Goal: Navigation & Orientation: Find specific page/section

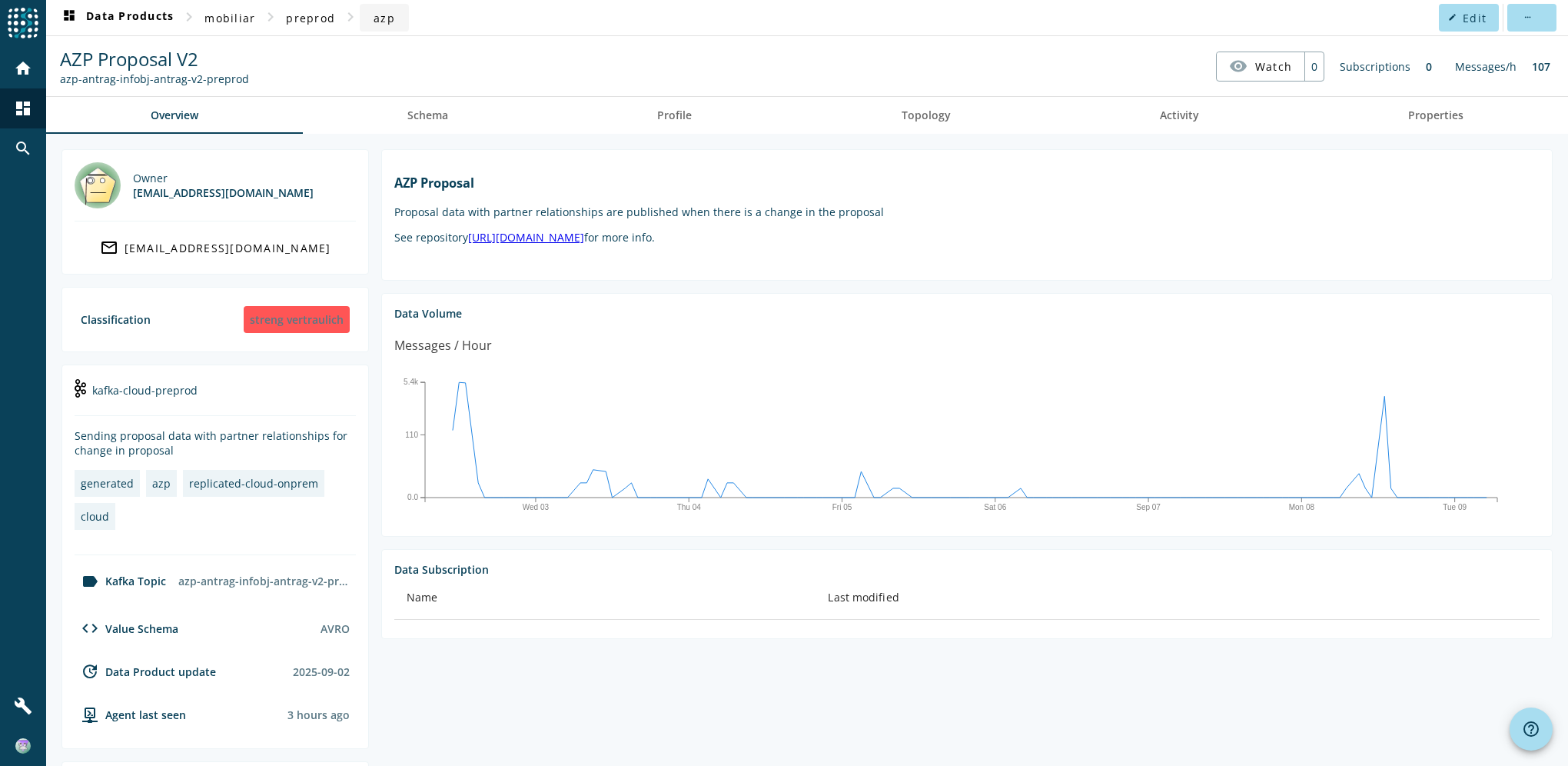
click at [384, 15] on span "azp" at bounding box center [384, 18] width 22 height 14
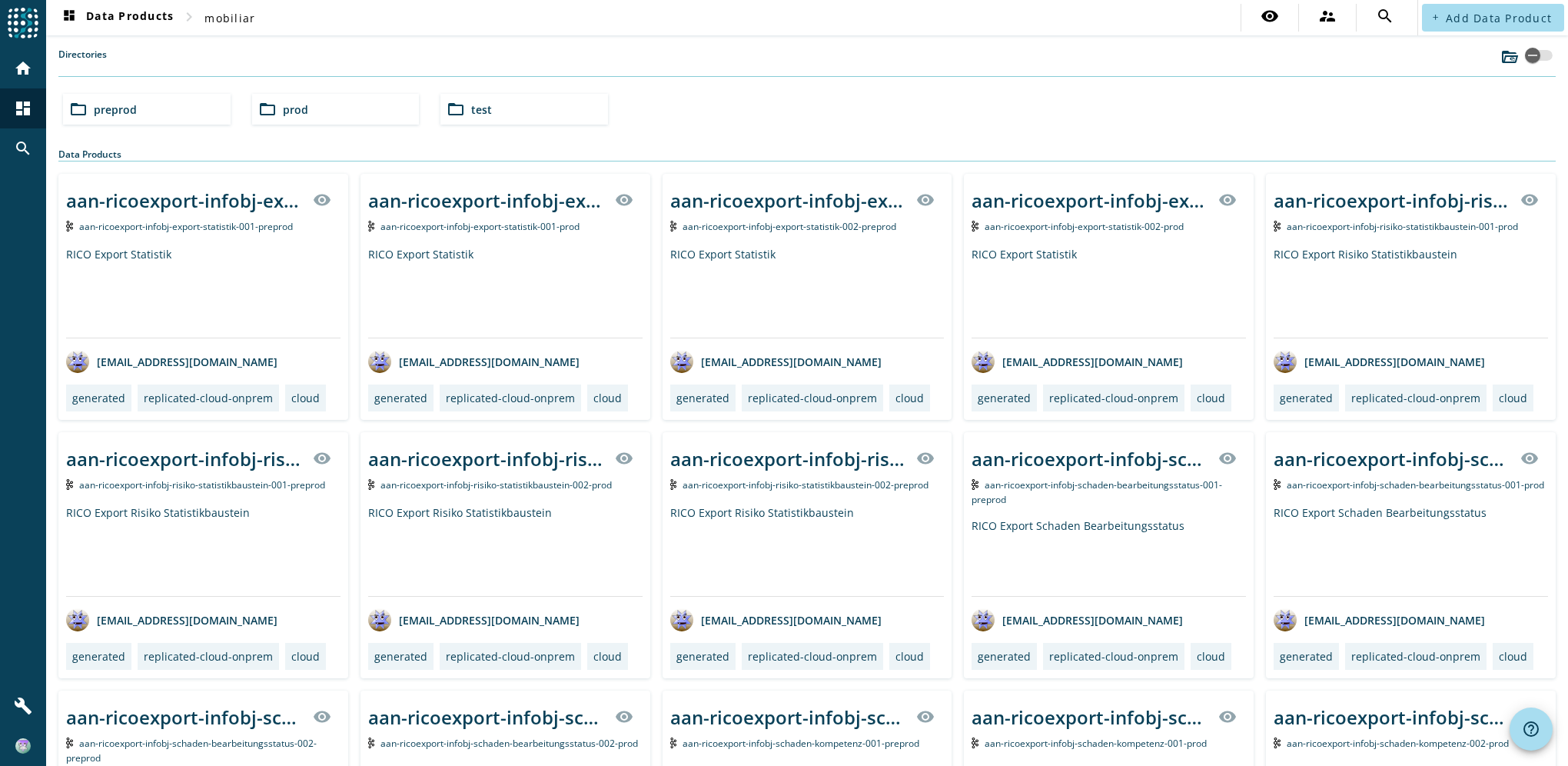
click at [308, 108] on div "folder_open prod" at bounding box center [336, 109] width 167 height 31
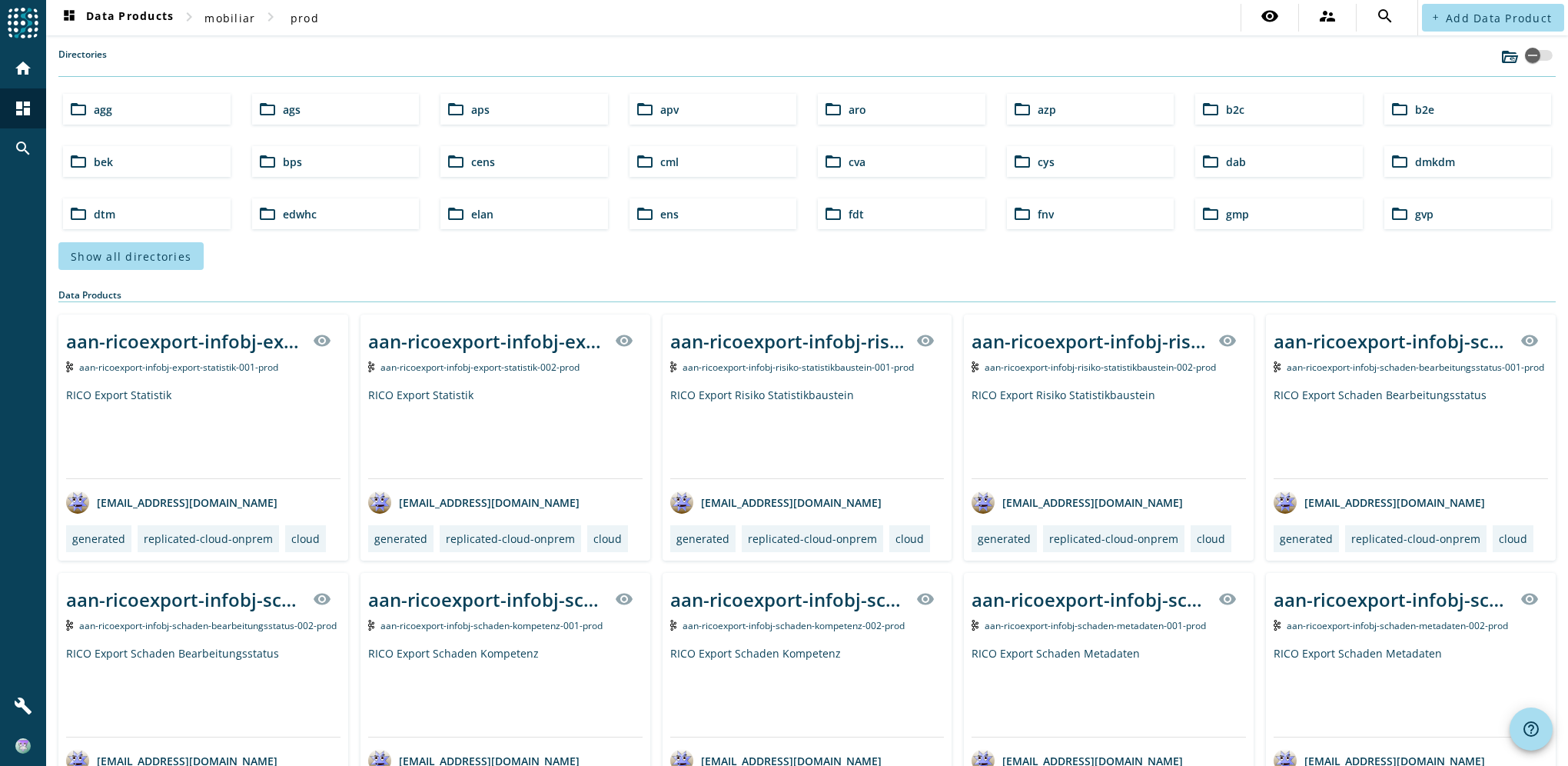
click at [1073, 113] on div "folder_open azp" at bounding box center [1091, 109] width 167 height 31
